Goal: Task Accomplishment & Management: Complete application form

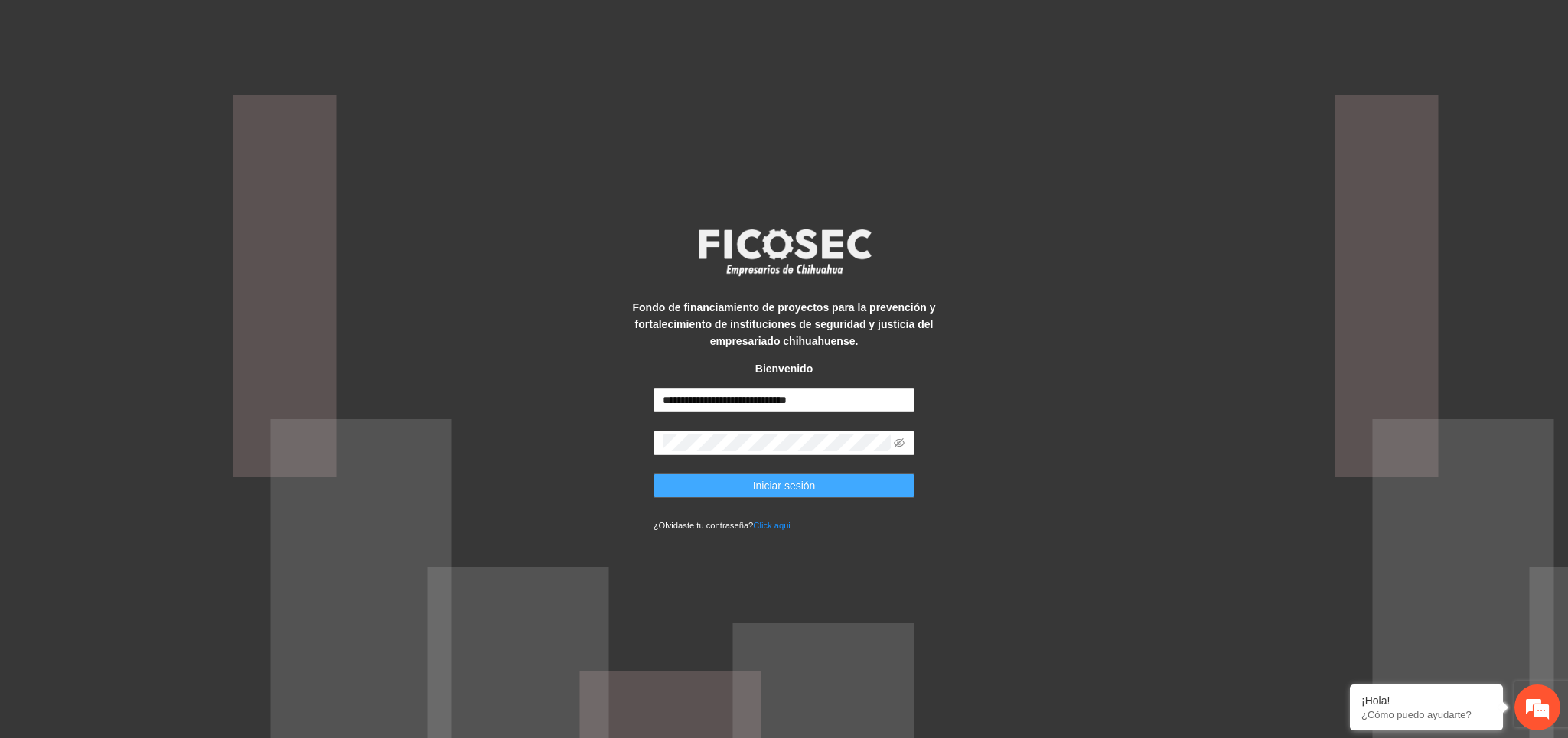
click at [795, 491] on span "Iniciar sesión" at bounding box center [784, 485] width 63 height 17
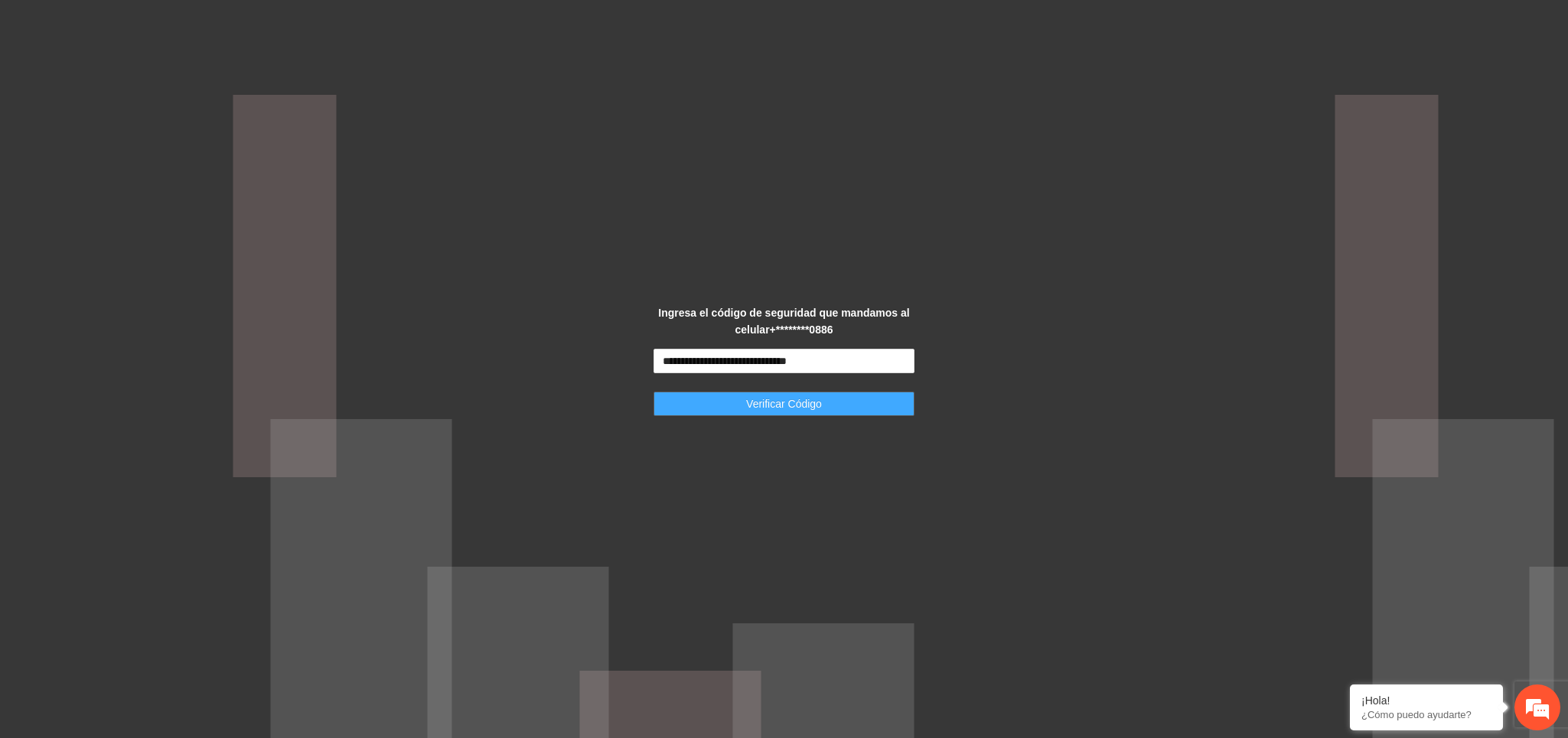
click at [818, 401] on span "Verificar Código" at bounding box center [784, 403] width 76 height 17
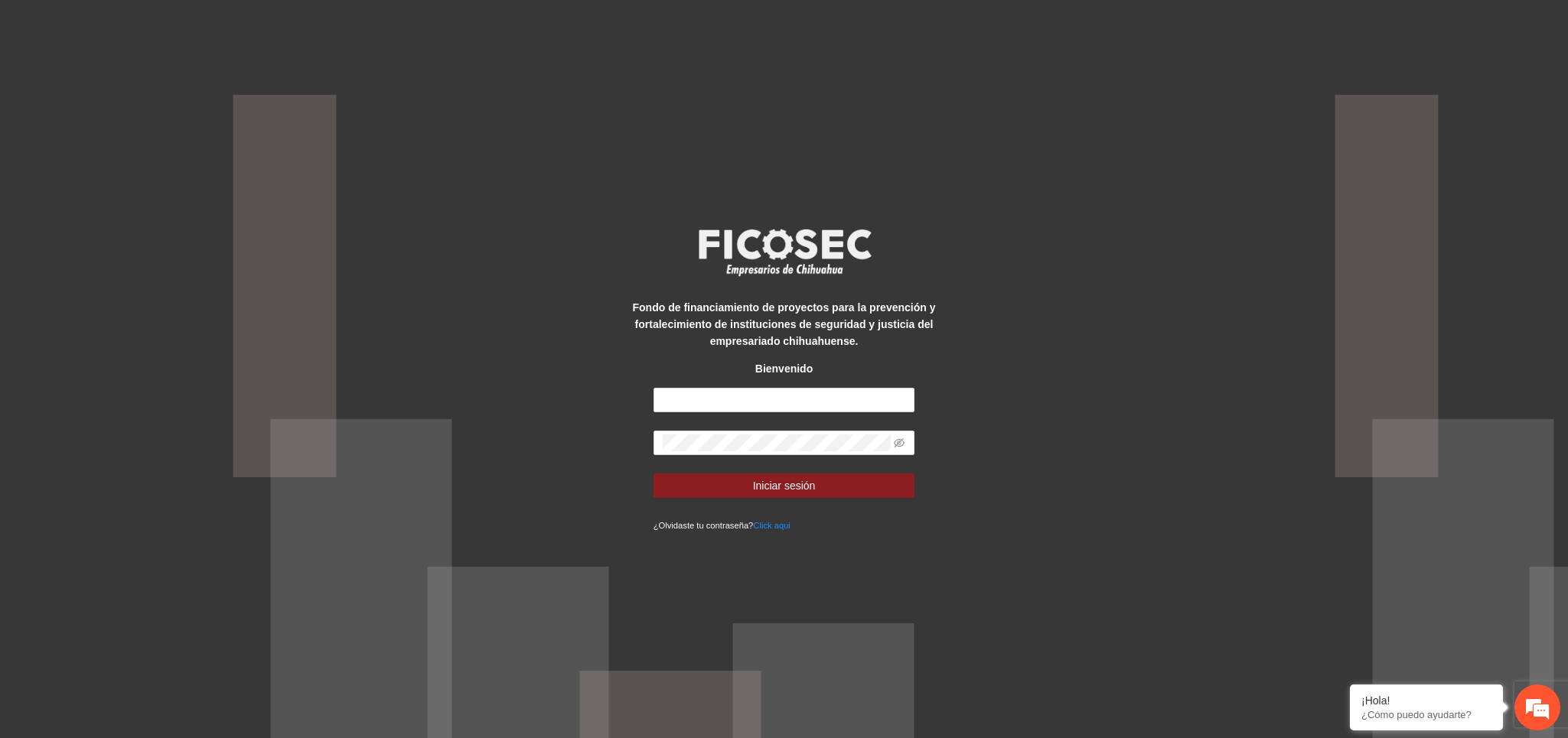
type input "**********"
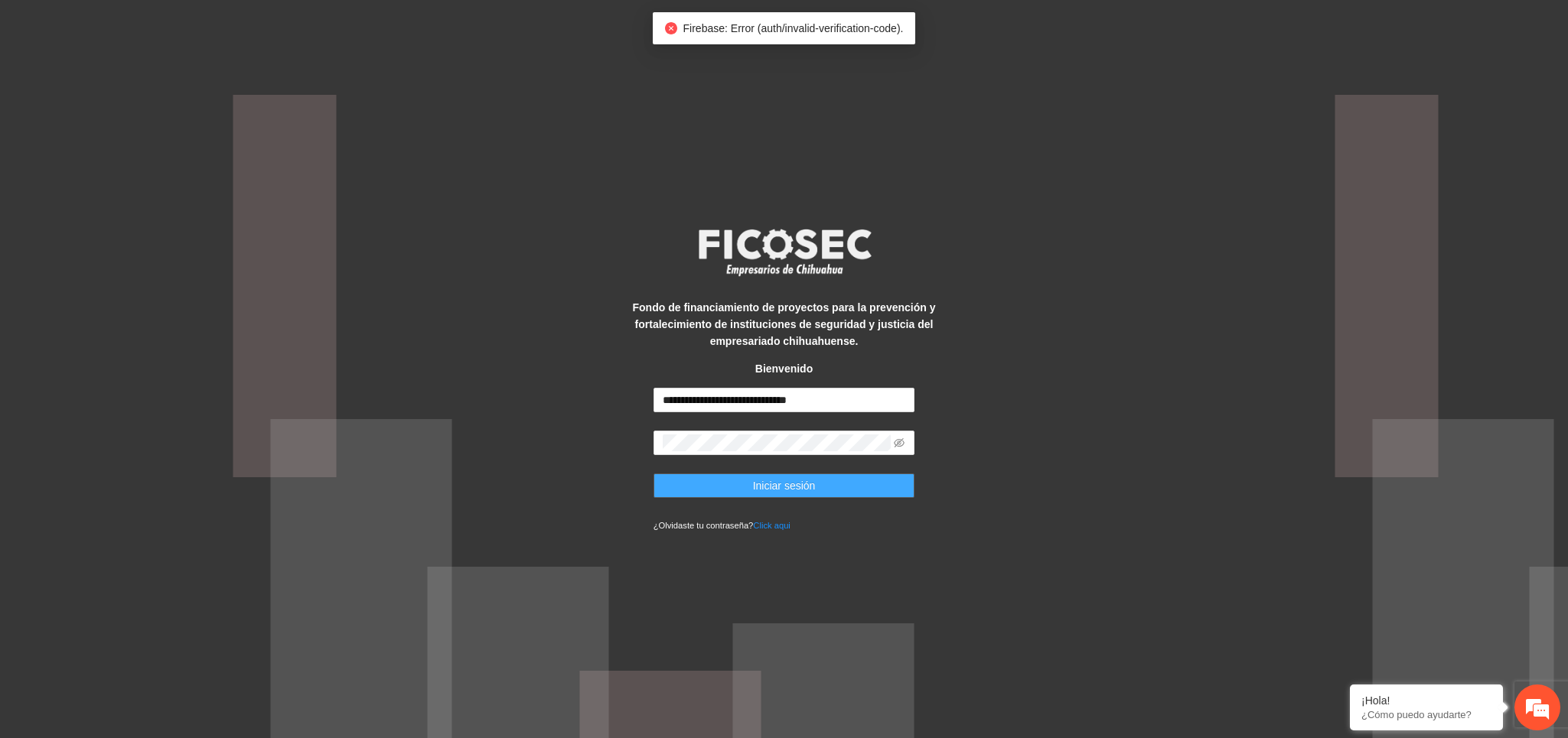
click at [778, 494] on span "Iniciar sesión" at bounding box center [784, 485] width 63 height 17
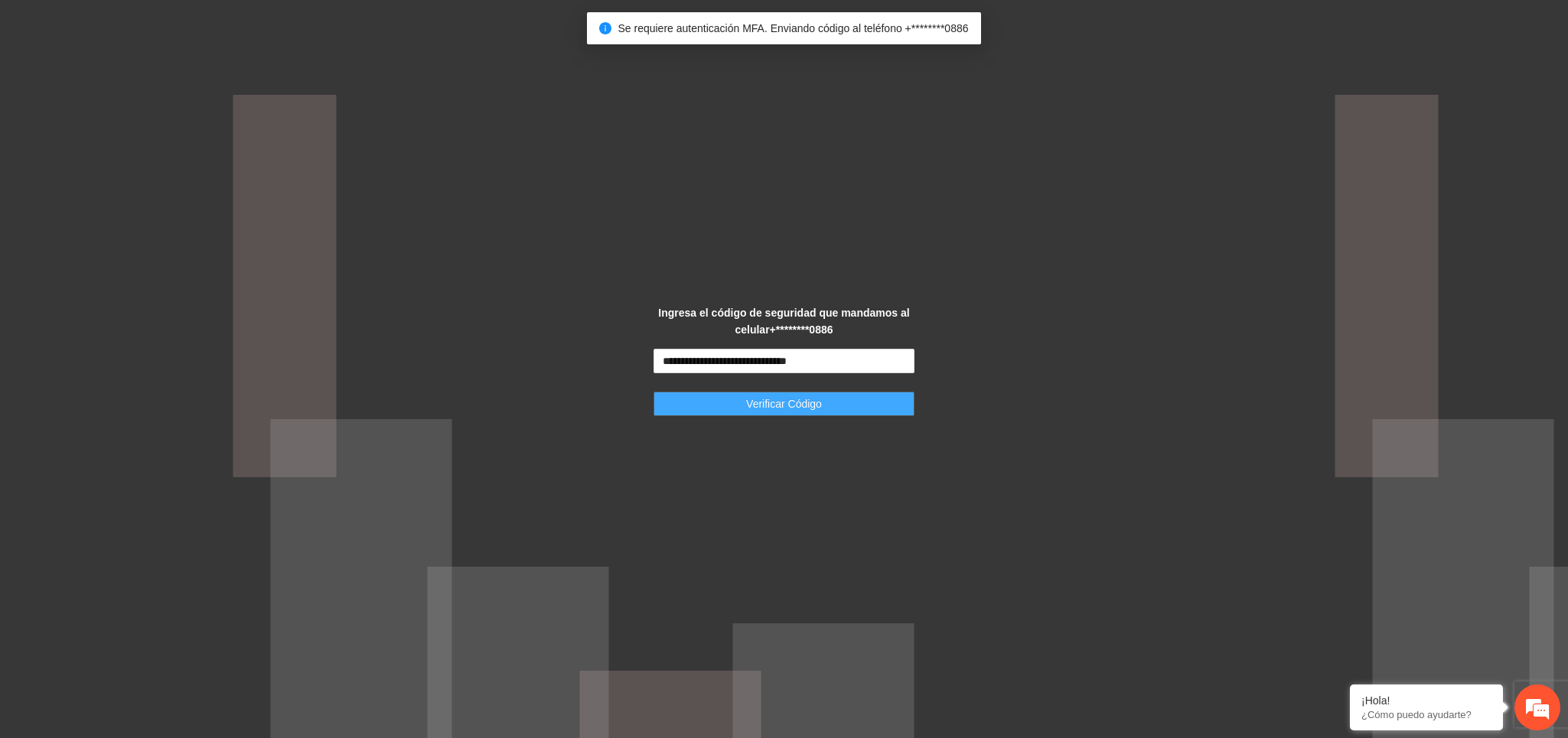
click at [818, 408] on span "Verificar Código" at bounding box center [784, 403] width 76 height 17
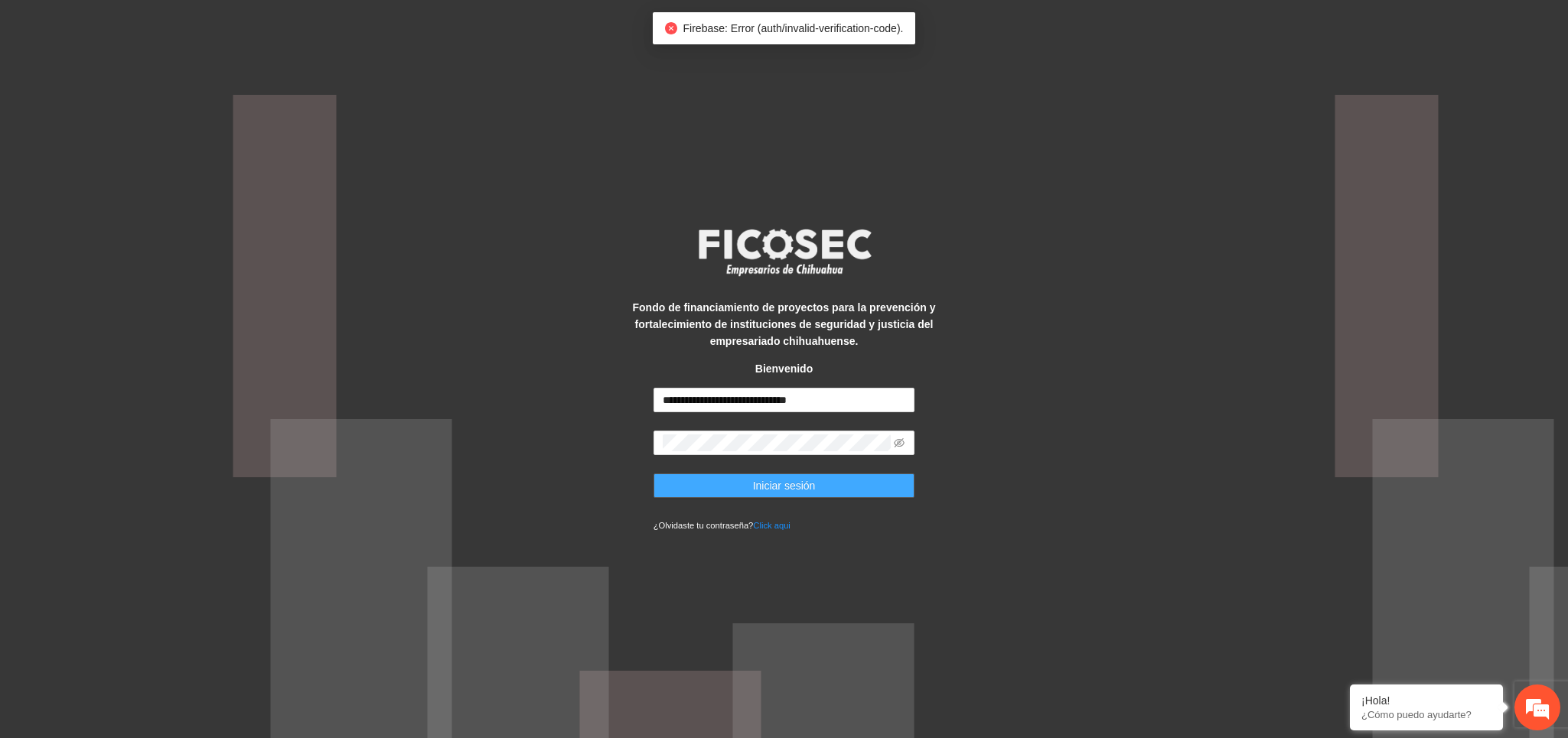
click at [783, 489] on span "Iniciar sesión" at bounding box center [784, 485] width 63 height 17
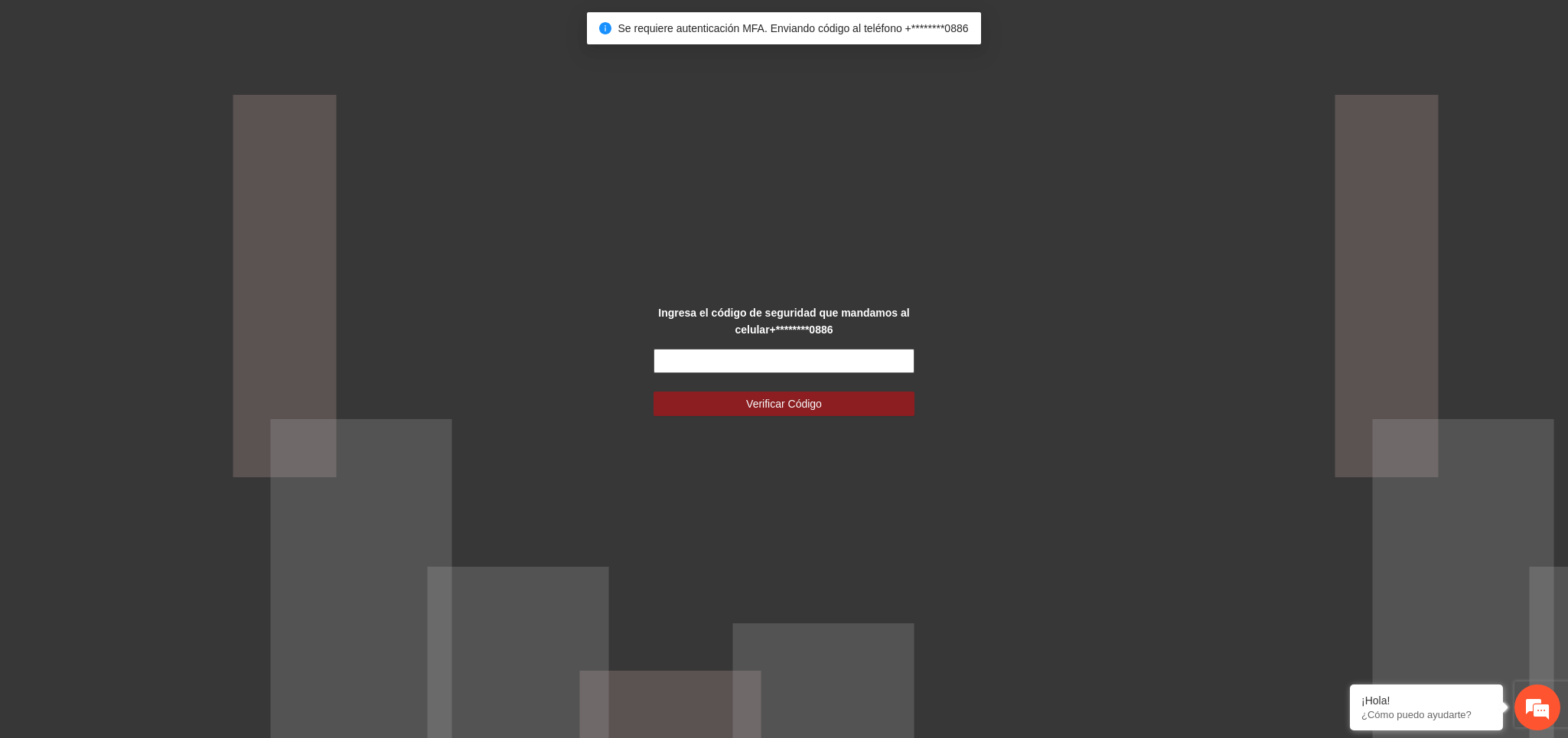
click at [819, 358] on input "text" at bounding box center [784, 361] width 262 height 25
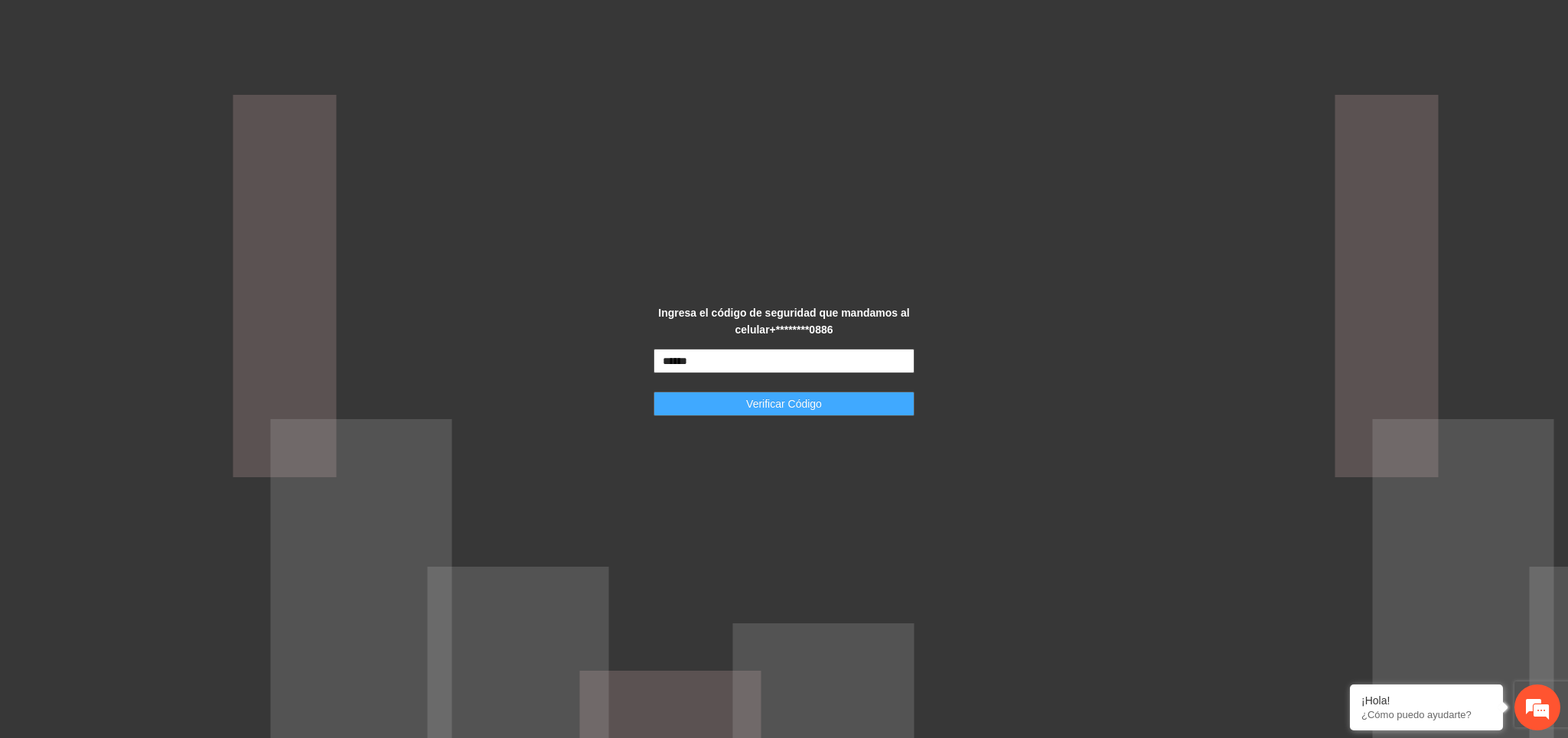
type input "******"
click at [811, 403] on span "Verificar Código" at bounding box center [784, 403] width 76 height 17
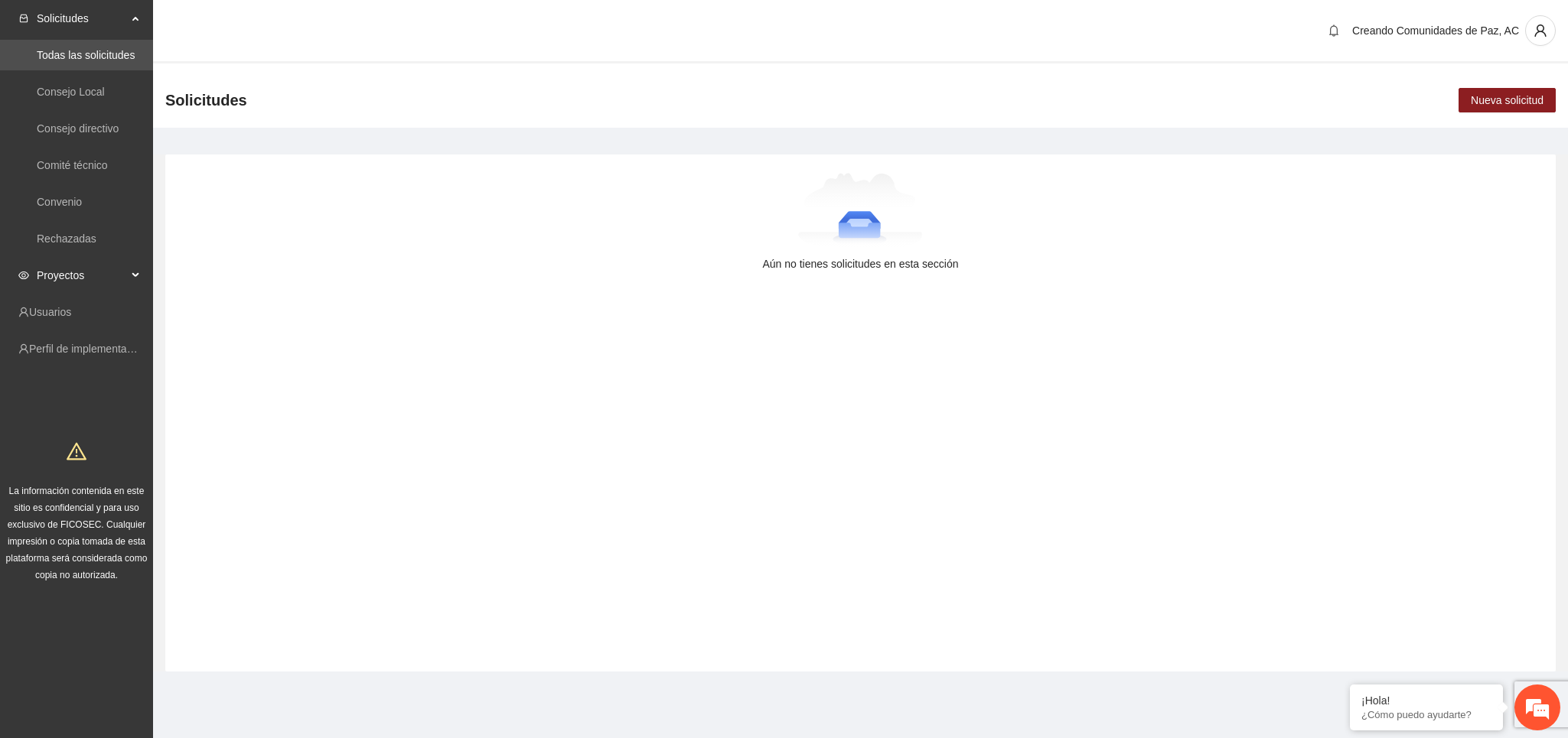
click at [64, 272] on span "Proyectos" at bounding box center [82, 275] width 90 height 31
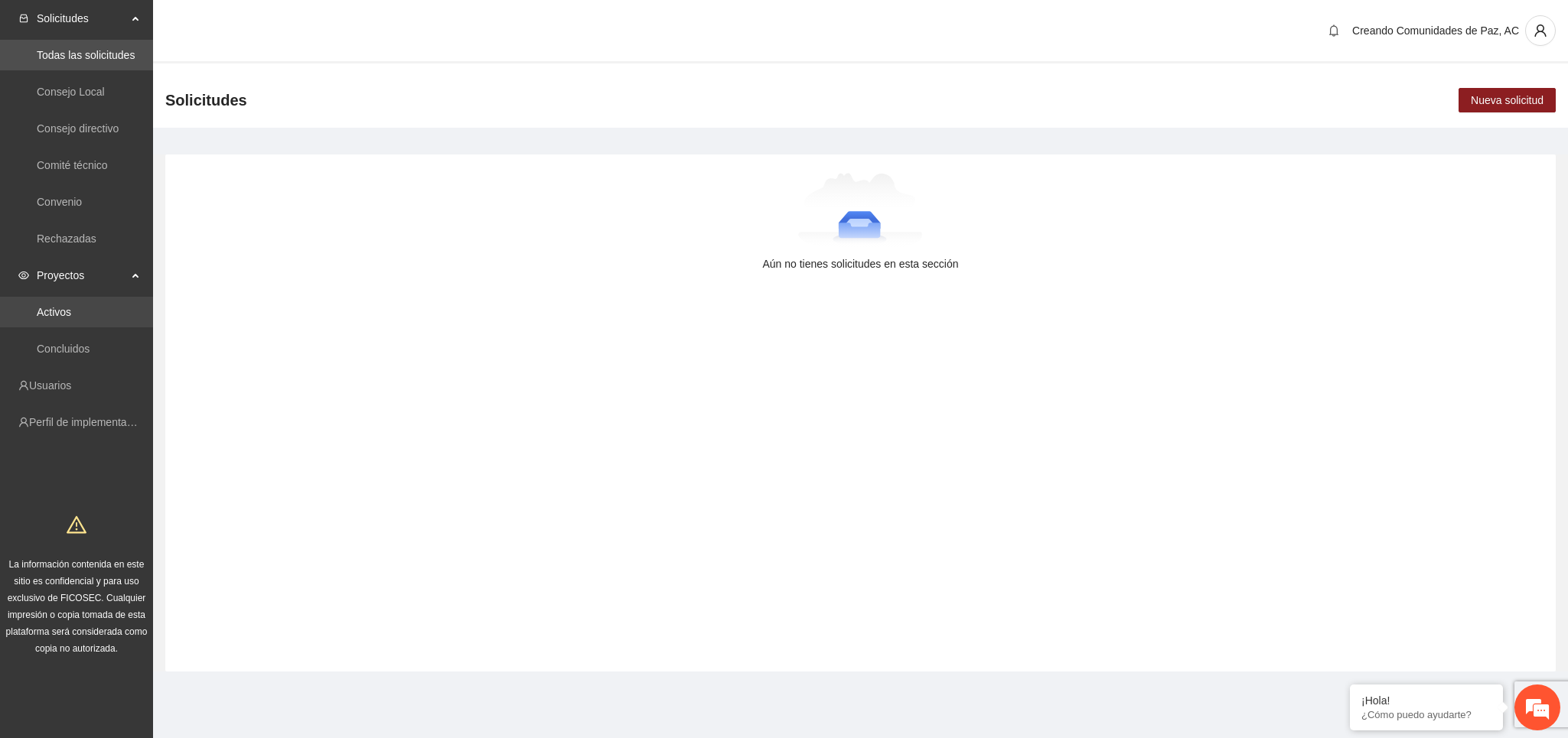
click at [71, 314] on link "Activos" at bounding box center [54, 312] width 35 height 12
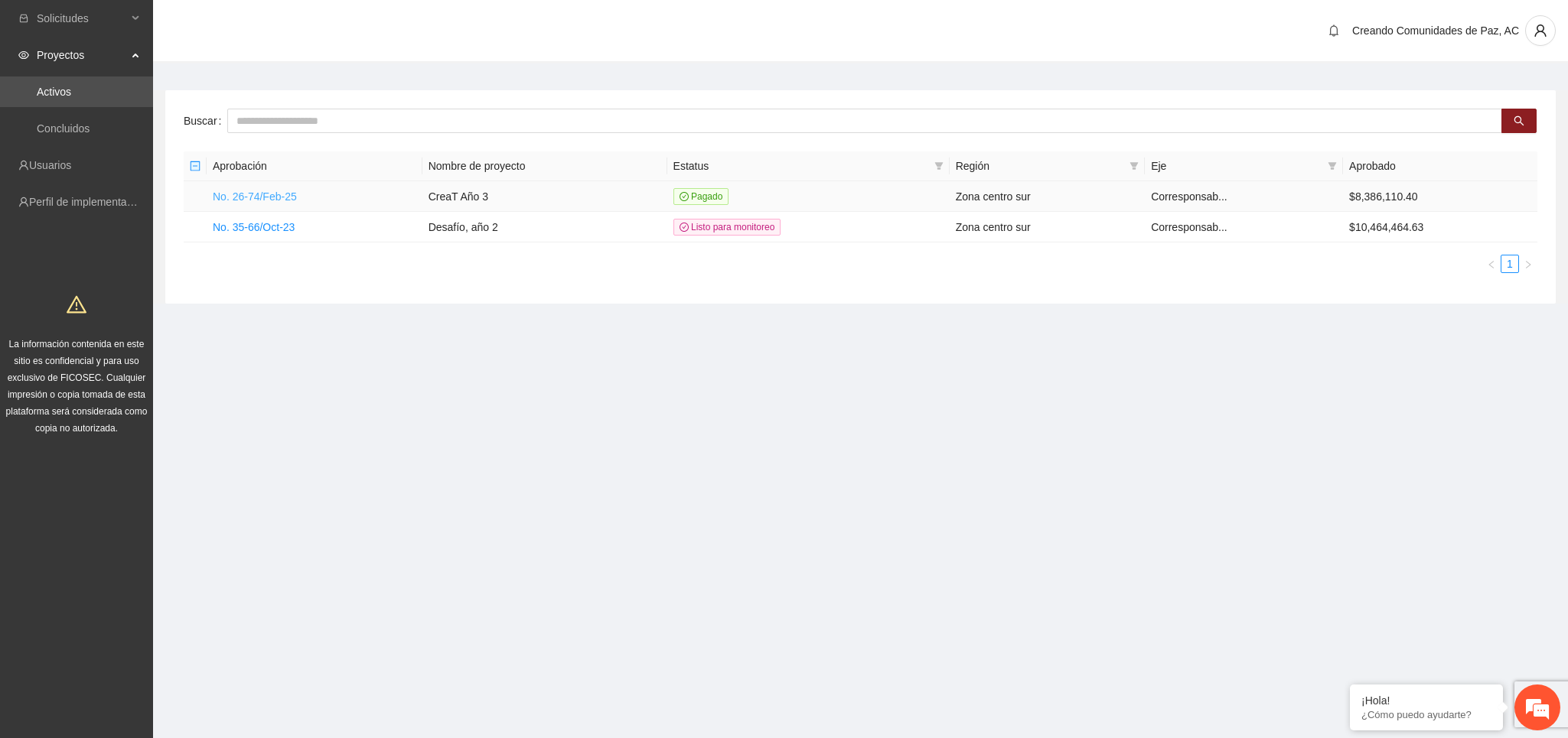
click at [259, 202] on link "No. 26-74/Feb-25" at bounding box center [255, 196] width 84 height 12
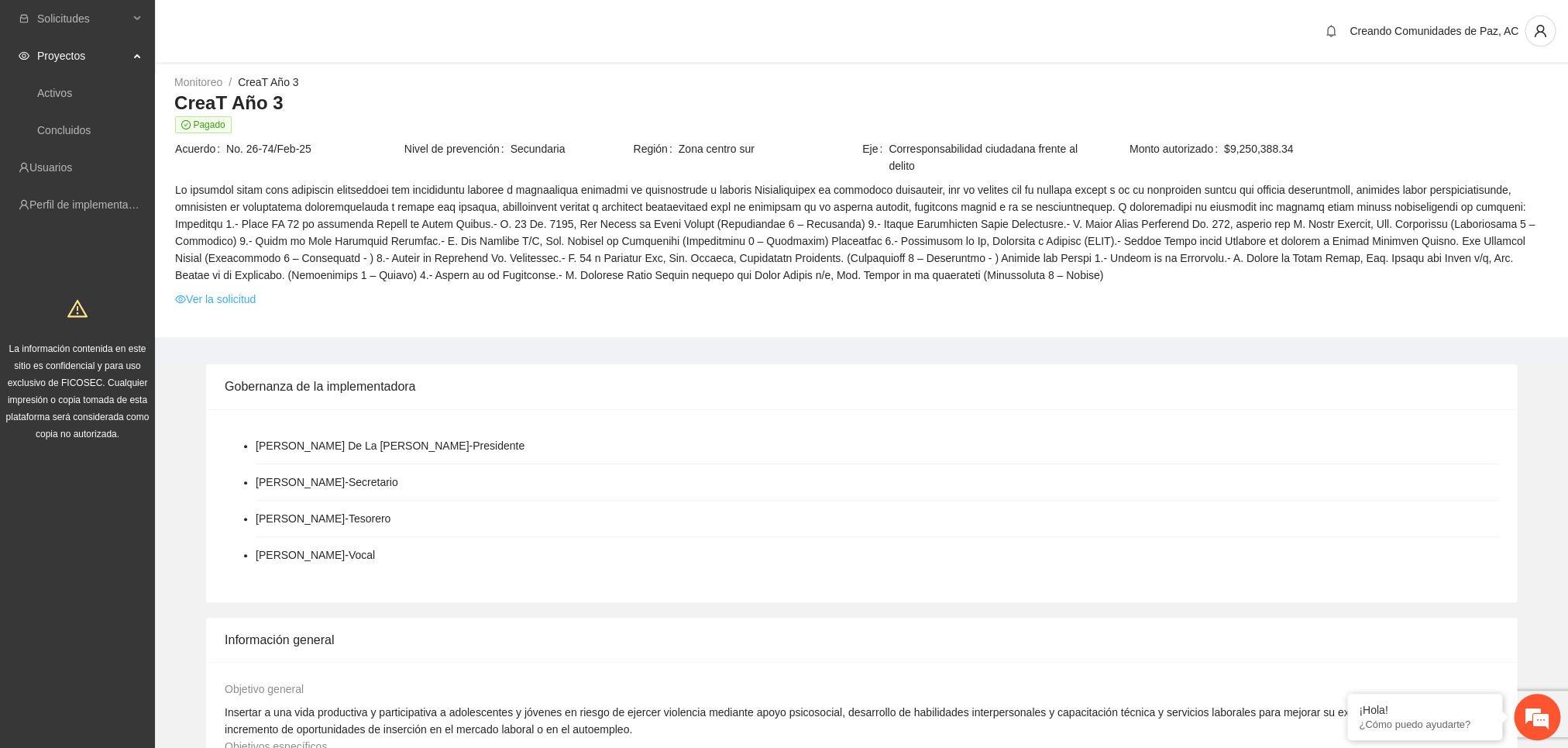
click at [242, 307] on link "Ver la solicitud" at bounding box center [216, 299] width 81 height 17
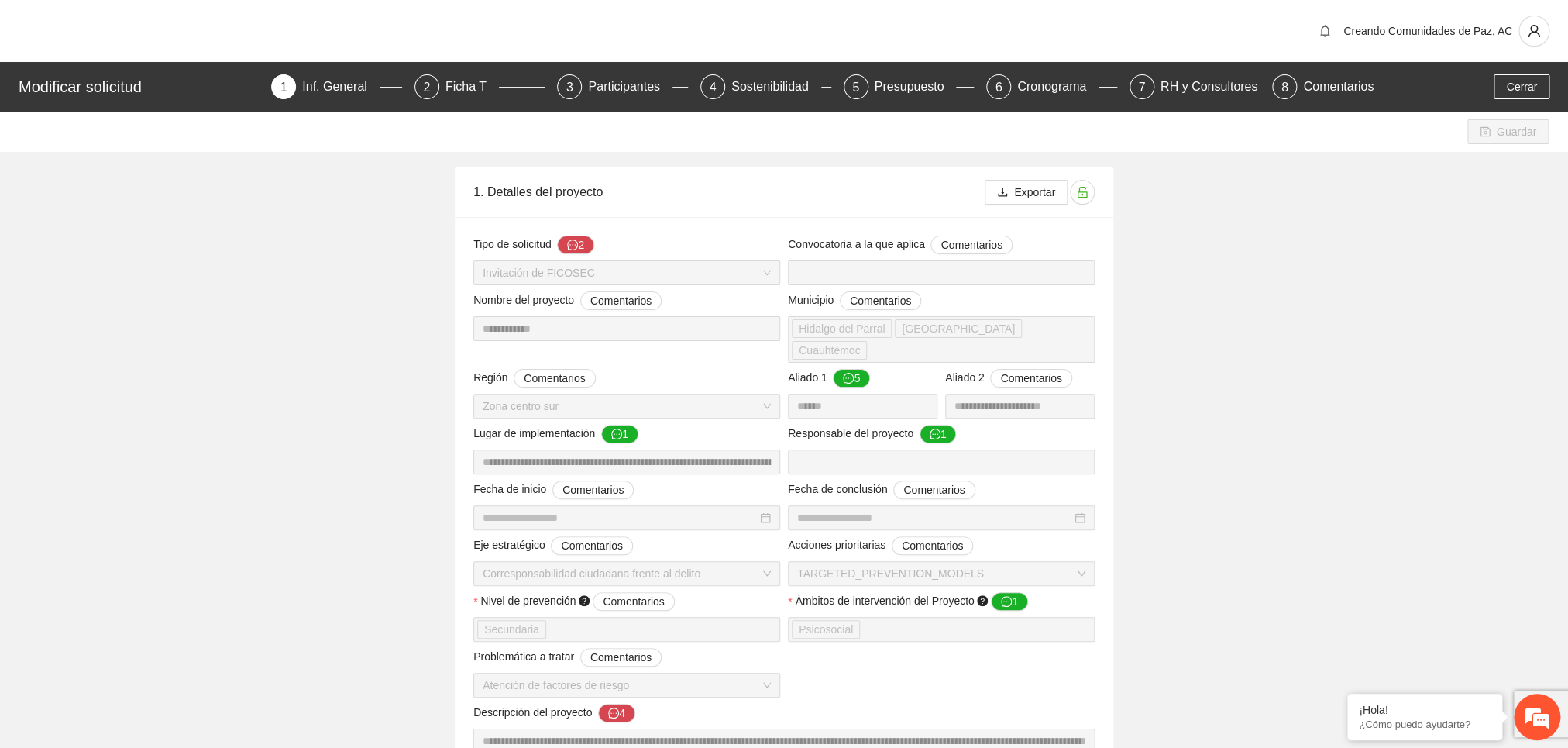
type input "**********"
click at [474, 87] on div "Ficha T" at bounding box center [472, 87] width 54 height 25
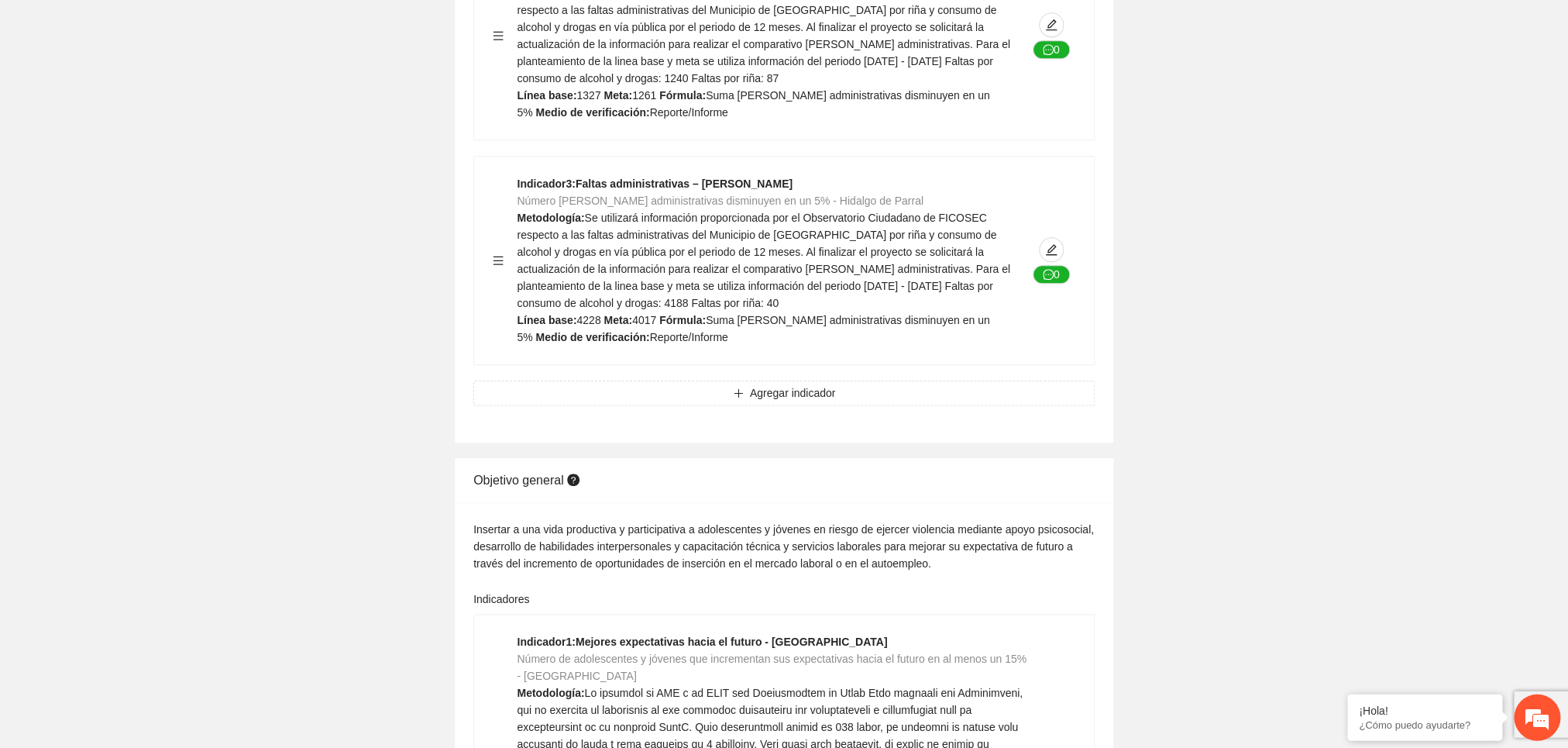
scroll to position [669, 0]
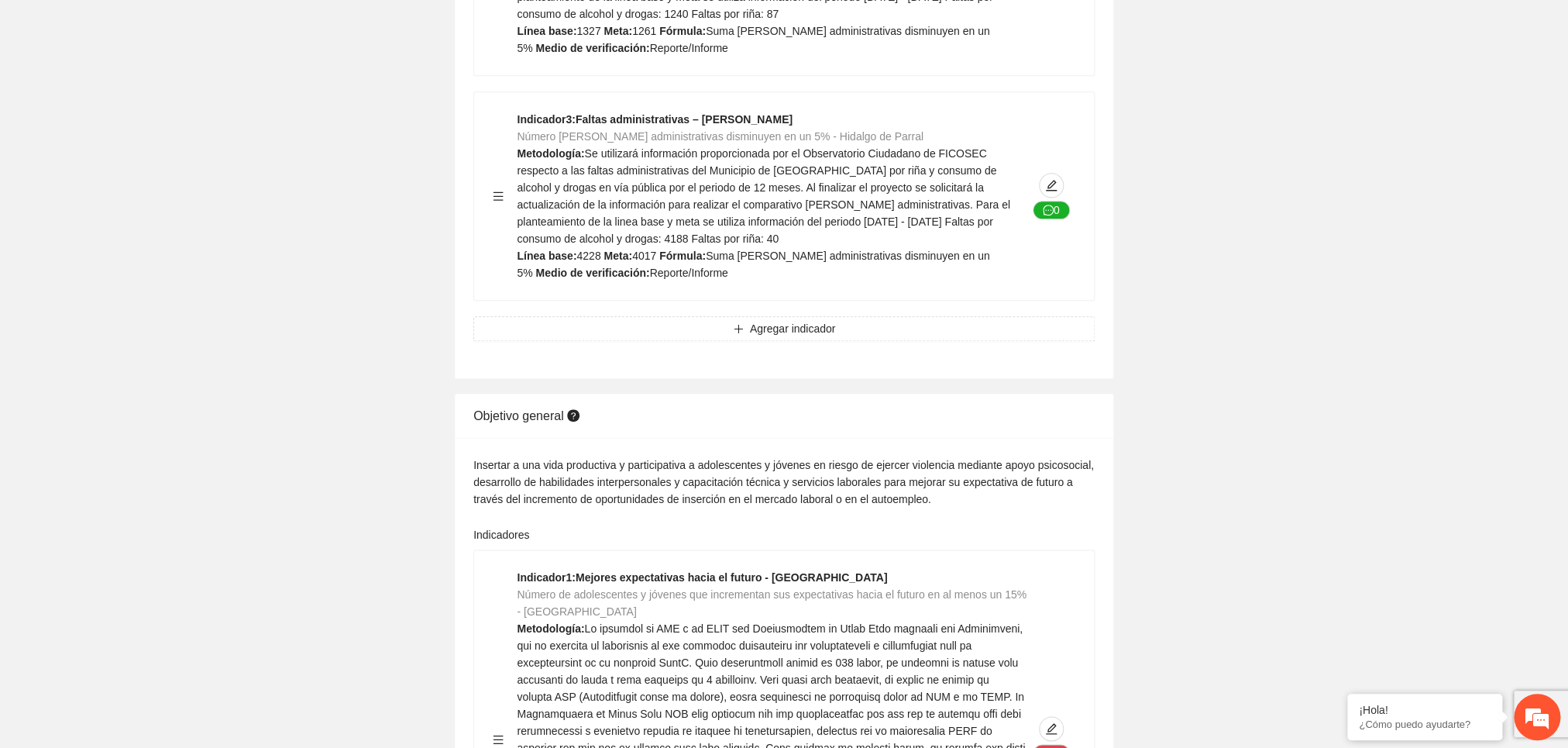
drag, startPoint x: 933, startPoint y: 513, endPoint x: 467, endPoint y: 469, distance: 468.1
copy div "Insertar a una vida productiva y participativa a adolescentes y jóvenes en ries…"
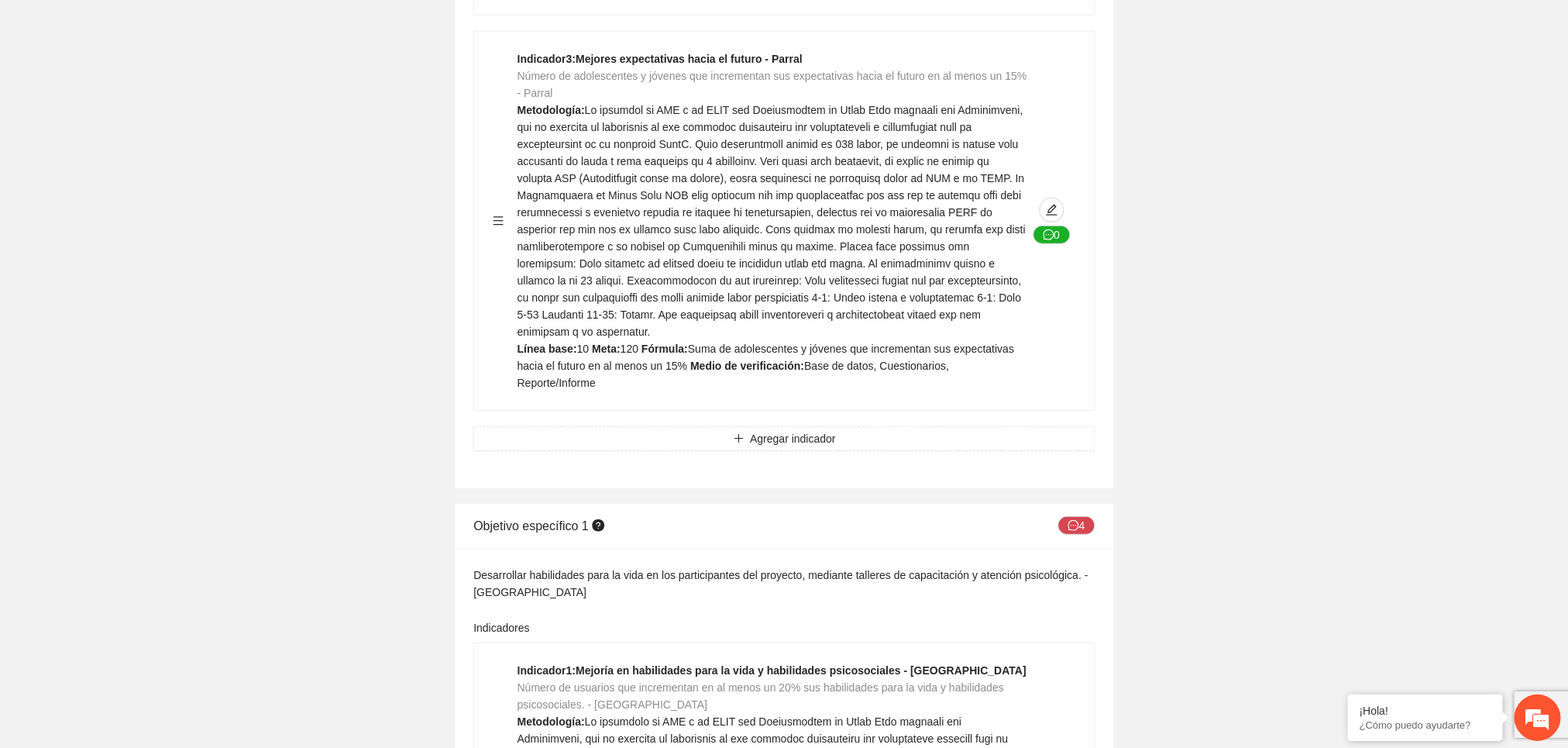
scroll to position [2092, 0]
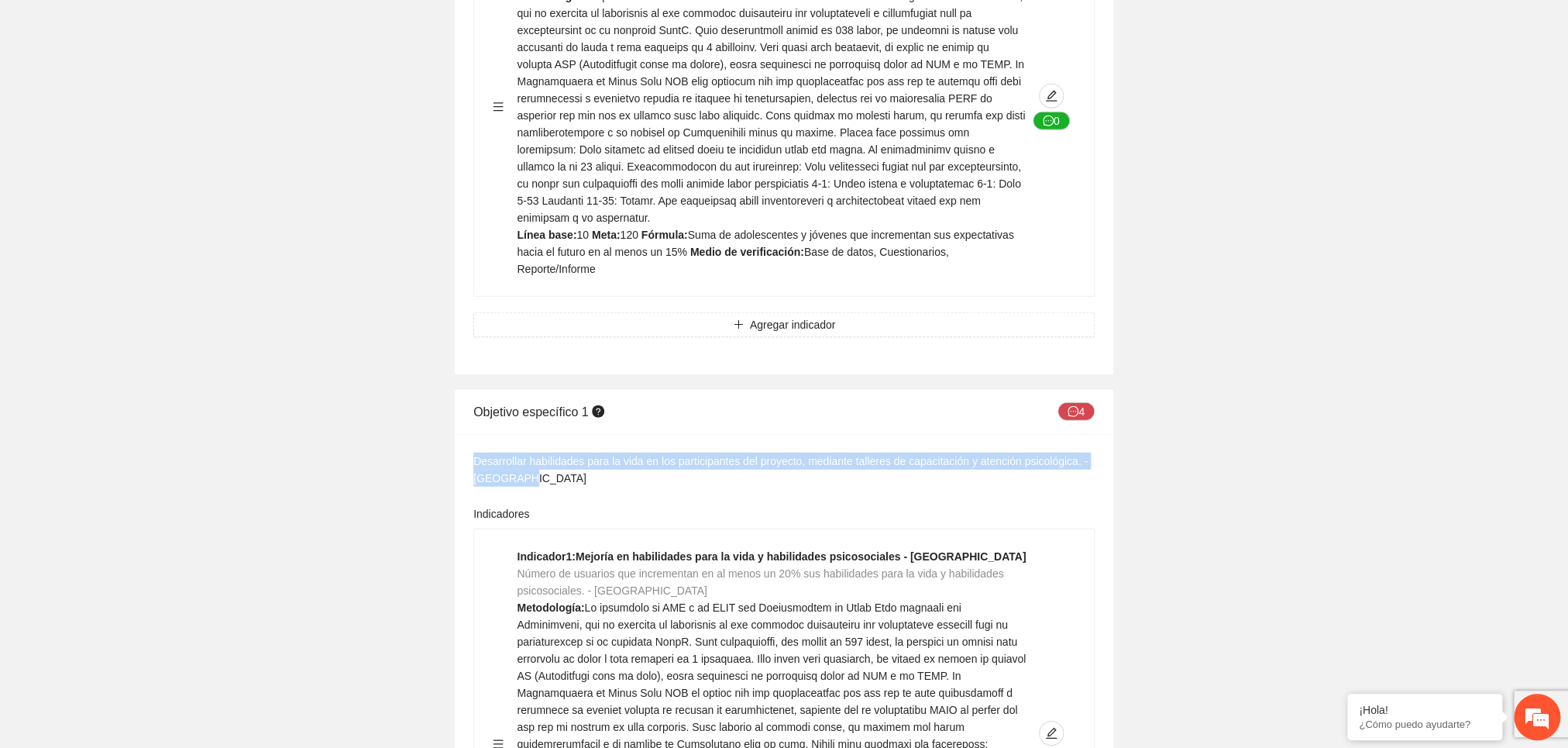
drag, startPoint x: 538, startPoint y: 437, endPoint x: 470, endPoint y: 418, distance: 70.6
copy div "Desarrollar habilidades para la vida en los participantes del proyecto, mediant…"
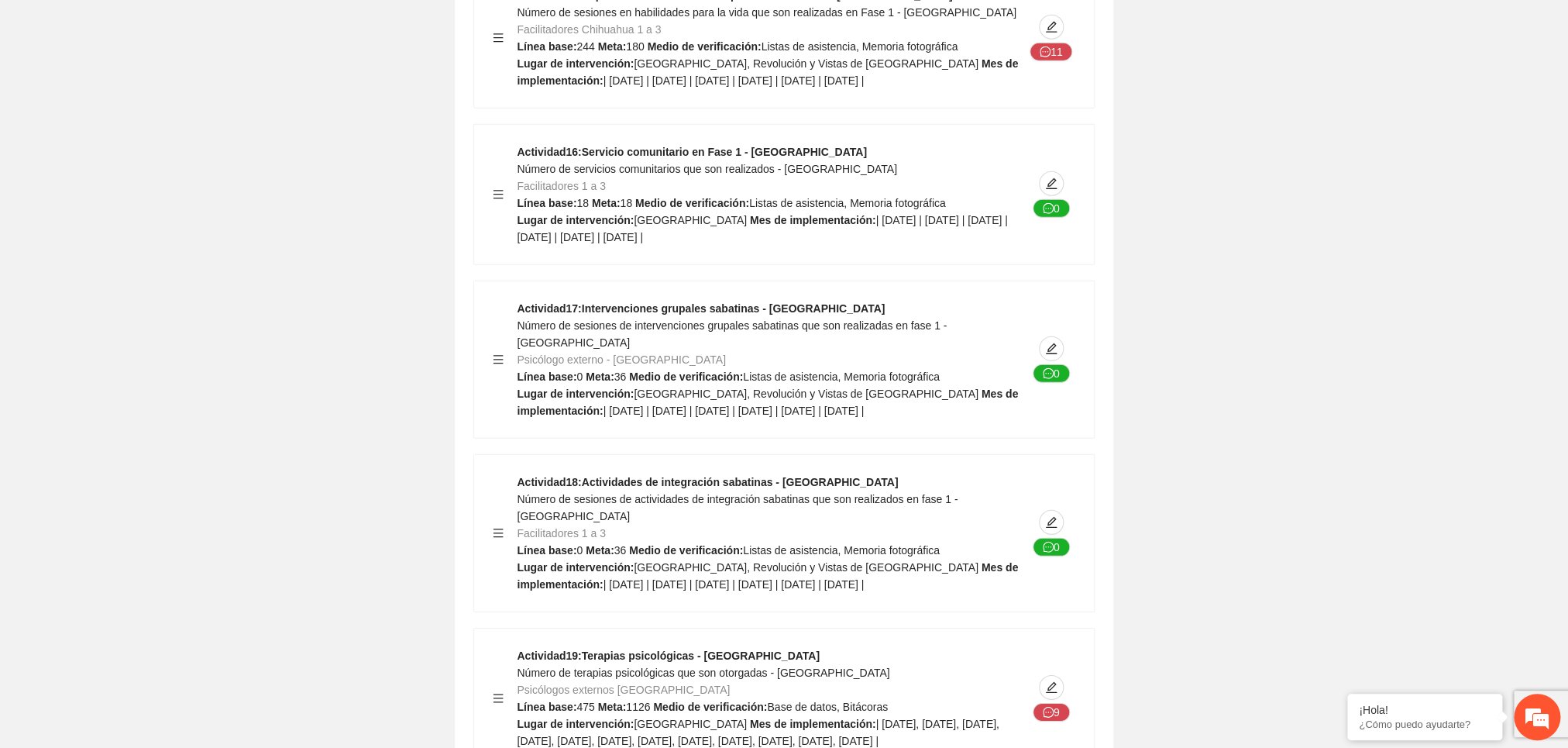
scroll to position [5692, 0]
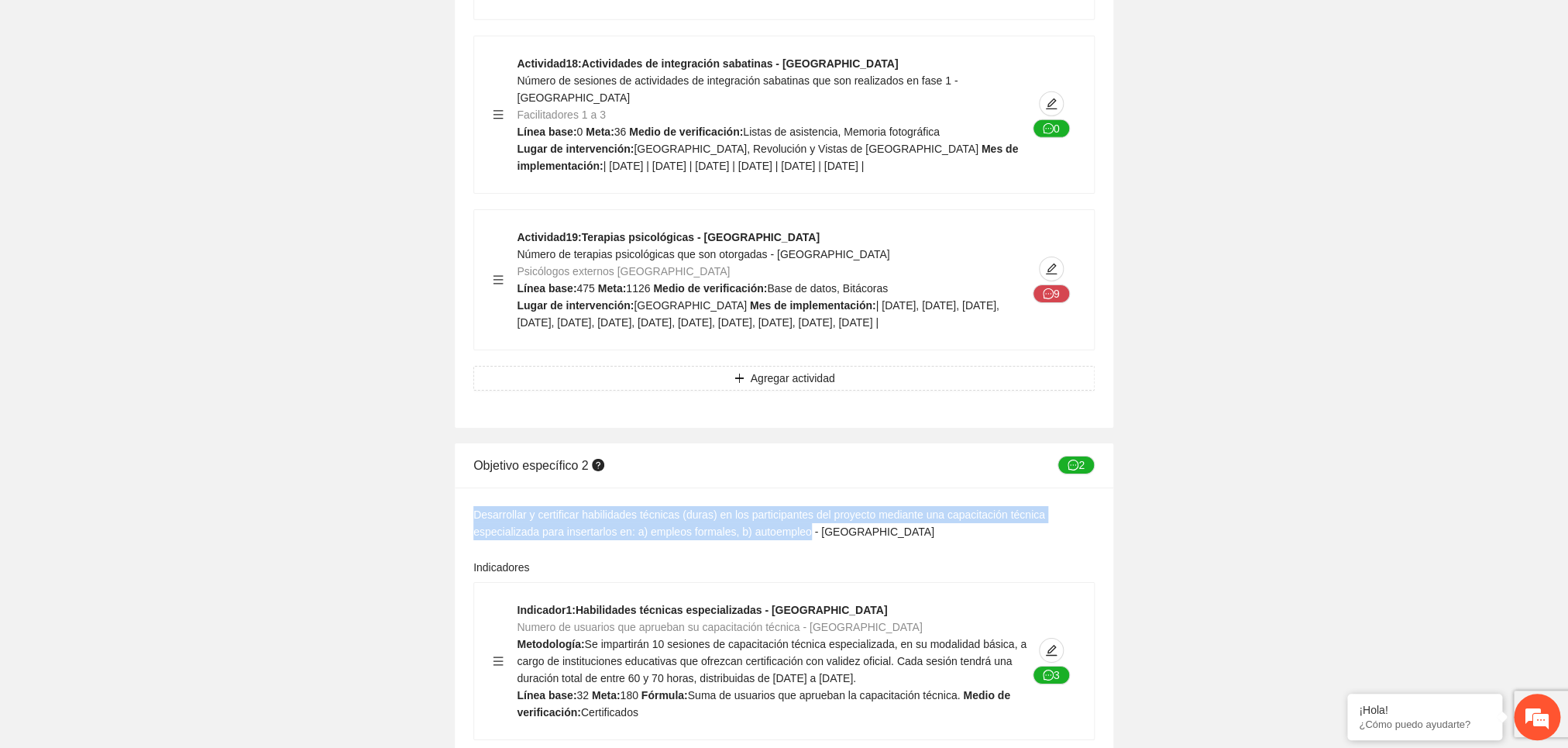
drag, startPoint x: 804, startPoint y: 436, endPoint x: 471, endPoint y: 414, distance: 333.7
copy div "Desarrollar y certificar habilidades técnicas (duras) en los participantes del …"
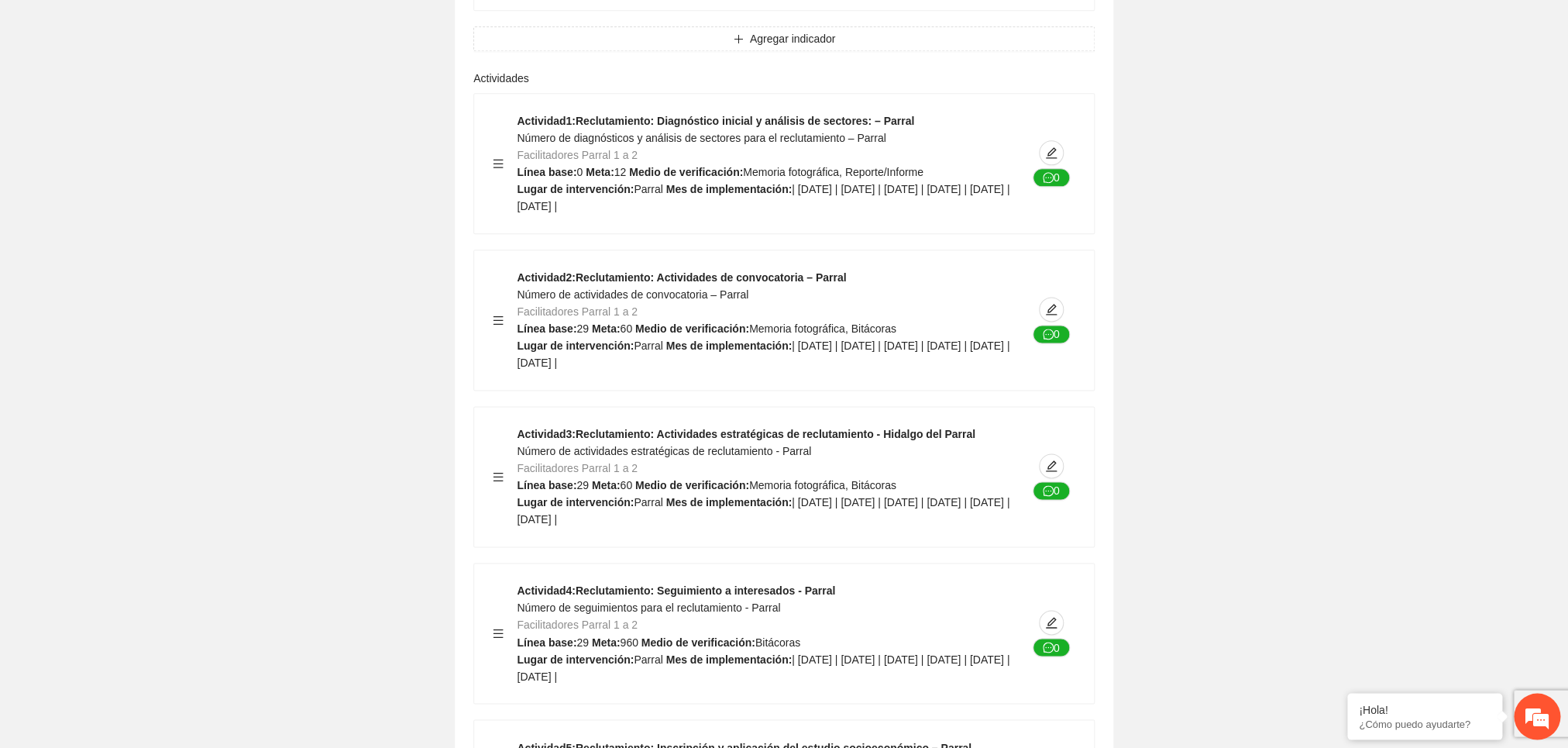
scroll to position [13478, 0]
